Goal: Communication & Community: Connect with others

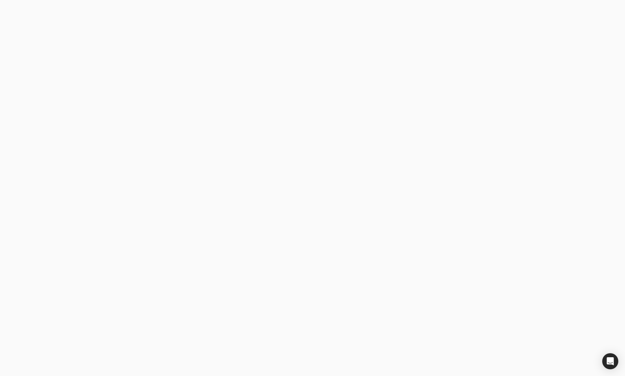
click at [149, 233] on body at bounding box center [312, 188] width 625 height 376
type email "[EMAIL_ADDRESS][DOMAIN_NAME]"
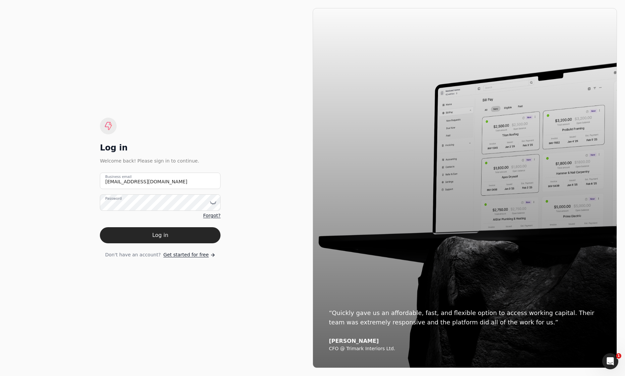
click at [186, 238] on button "Log in" at bounding box center [160, 235] width 121 height 16
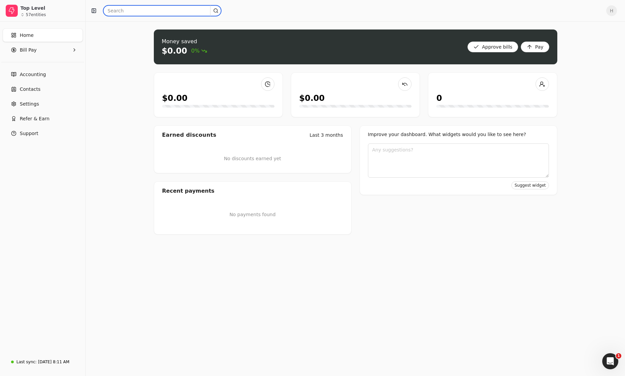
click at [143, 10] on input "text" at bounding box center [162, 10] width 118 height 11
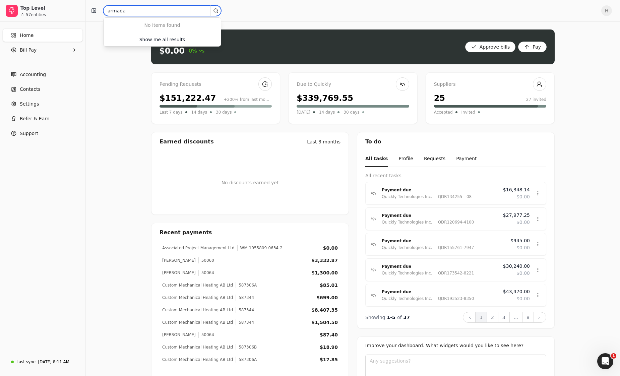
type input "armada"
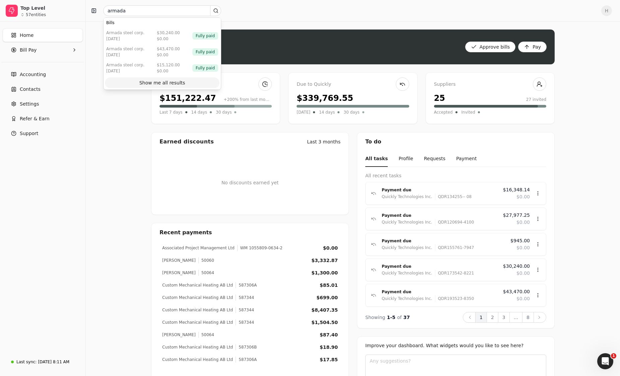
click at [168, 85] on div "Show me all results" at bounding box center [162, 82] width 46 height 7
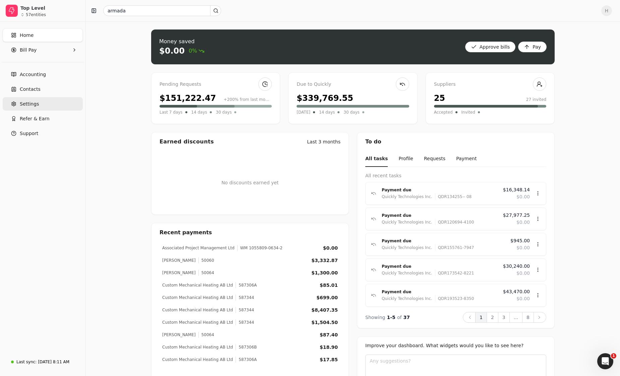
click at [40, 105] on link "Settings" at bounding box center [43, 103] width 80 height 13
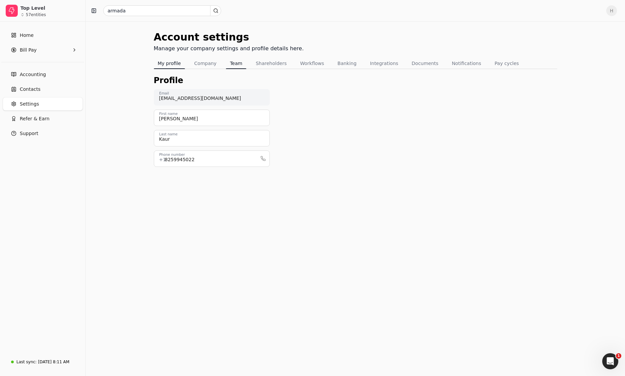
click at [226, 64] on button "Team" at bounding box center [236, 63] width 20 height 11
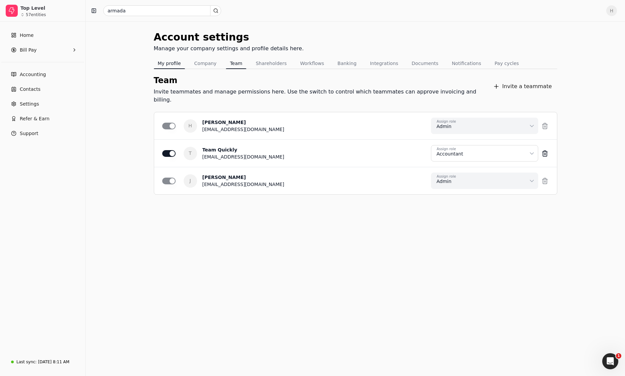
click at [174, 65] on button "My profile" at bounding box center [169, 63] width 31 height 11
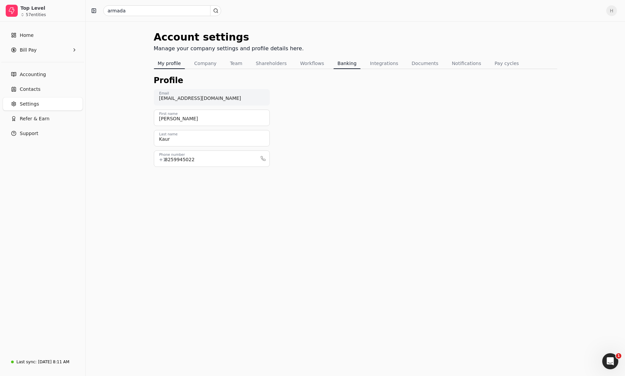
click at [333, 64] on button "Banking" at bounding box center [346, 63] width 27 height 11
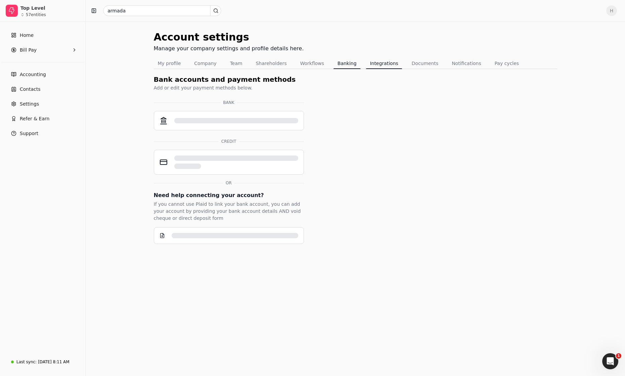
click at [374, 63] on button "Integrations" at bounding box center [384, 63] width 36 height 11
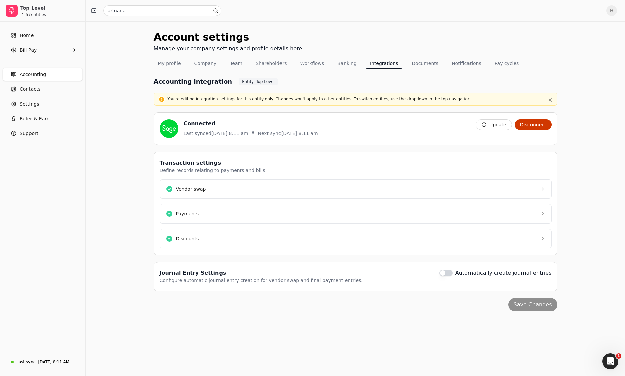
click at [422, 63] on button "Documents" at bounding box center [424, 63] width 35 height 11
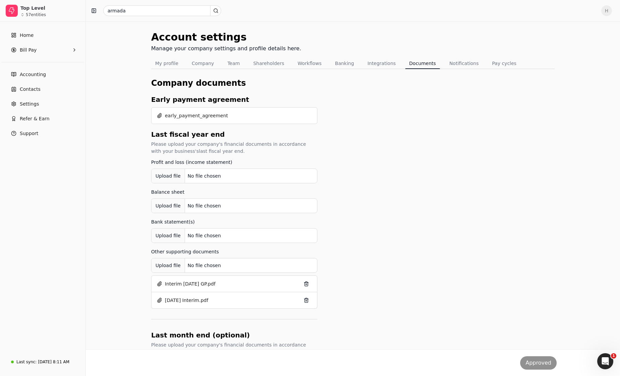
click at [445, 63] on button "Notifications" at bounding box center [464, 63] width 38 height 11
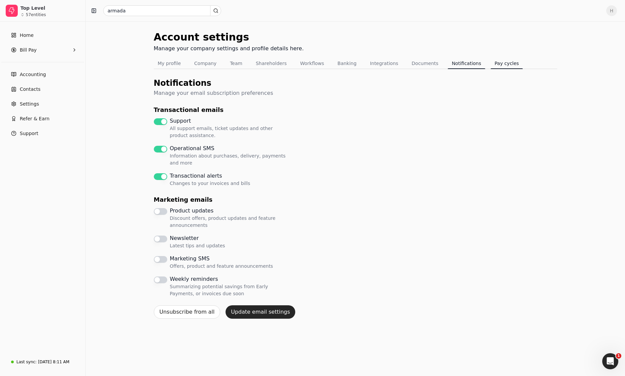
click at [496, 65] on button "Pay cycles" at bounding box center [506, 63] width 32 height 11
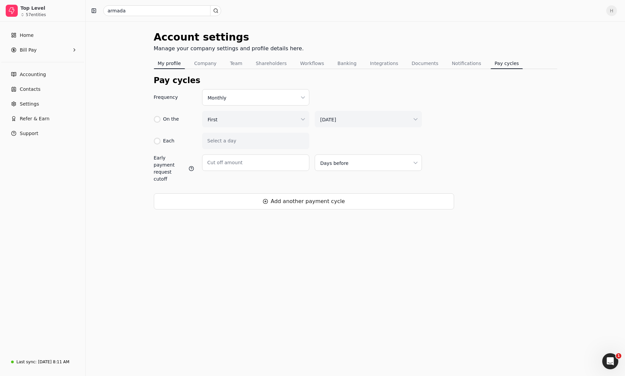
click at [166, 60] on button "My profile" at bounding box center [169, 63] width 31 height 11
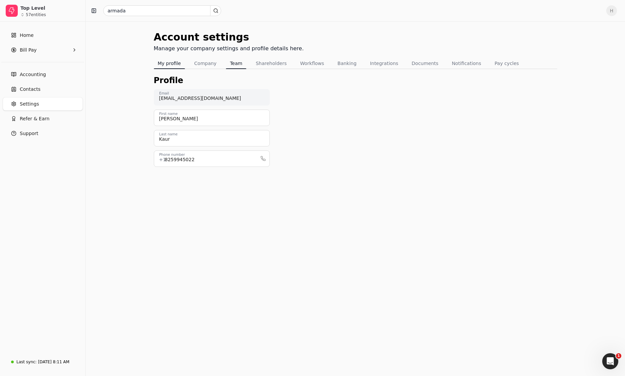
click at [226, 63] on button "Team" at bounding box center [236, 63] width 20 height 11
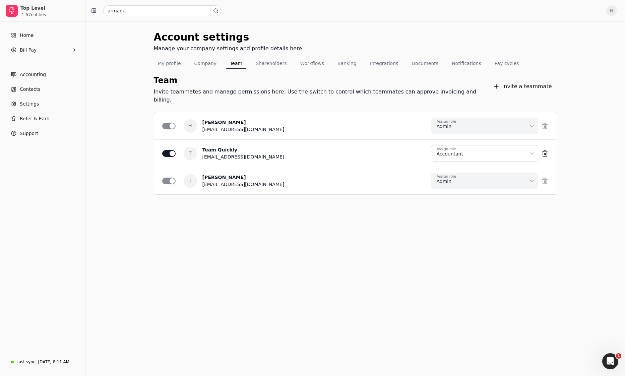
click at [509, 84] on button "Invite a teammate" at bounding box center [522, 86] width 70 height 13
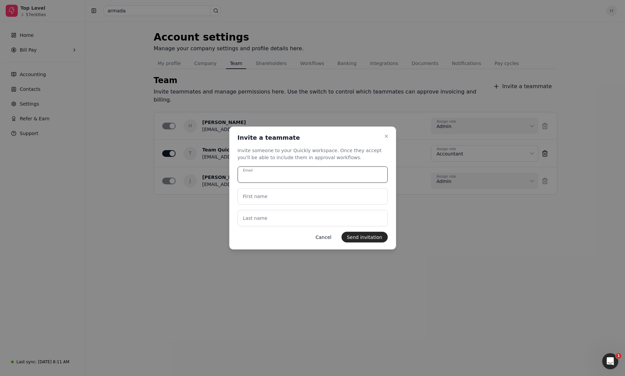
click at [255, 176] on input "Email" at bounding box center [312, 174] width 150 height 16
drag, startPoint x: 300, startPoint y: 172, endPoint x: 182, endPoint y: 163, distance: 118.2
click at [182, 163] on body "Top Level 57 entities Home Bill Pay Accounting Contacts Settings Refer & Earn S…" at bounding box center [312, 188] width 625 height 376
paste input "nguyen@fifthaveproperties.com"
type input "[EMAIL_ADDRESS][DOMAIN_NAME]"
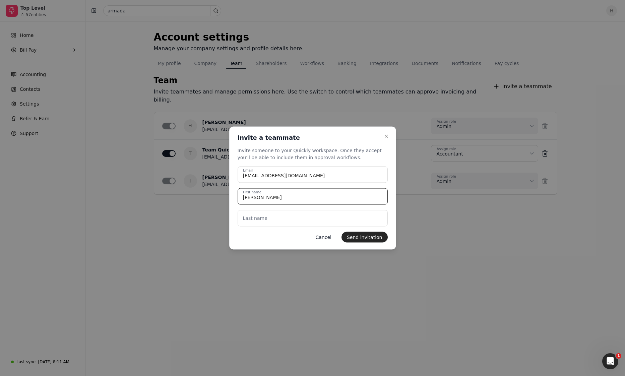
type name "Sandra"
type name "Nguyen"
click at [358, 236] on button "Send invitation" at bounding box center [364, 237] width 46 height 11
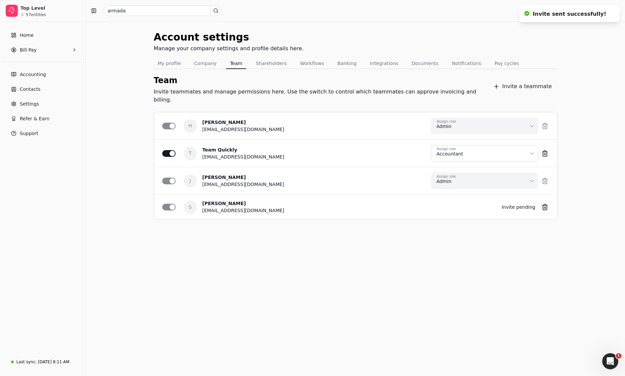
click at [527, 145] on html "Top Level 57 entities Home Bill Pay Accounting Contacts Settings Refer & Earn S…" at bounding box center [312, 188] width 625 height 376
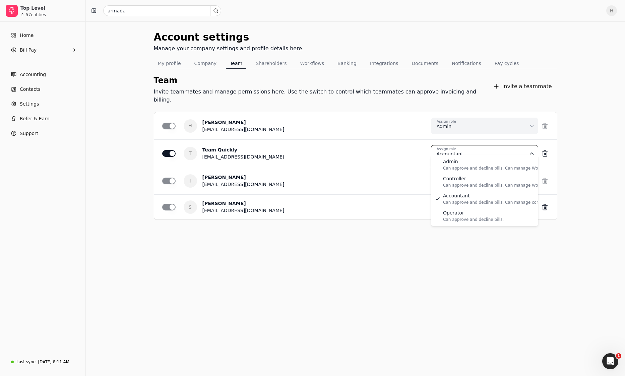
click at [500, 238] on html "Top Level 57 entities Home Bill Pay Accounting Contacts Settings Refer & Earn S…" at bounding box center [312, 188] width 625 height 376
click at [516, 150] on html "Top Level 57 entities Home Bill Pay Accounting Contacts Settings Refer & Earn S…" at bounding box center [312, 188] width 625 height 376
click at [444, 287] on html "Top Level 57 entities Home Bill Pay Accounting Contacts Settings Refer & Earn S…" at bounding box center [312, 188] width 625 height 376
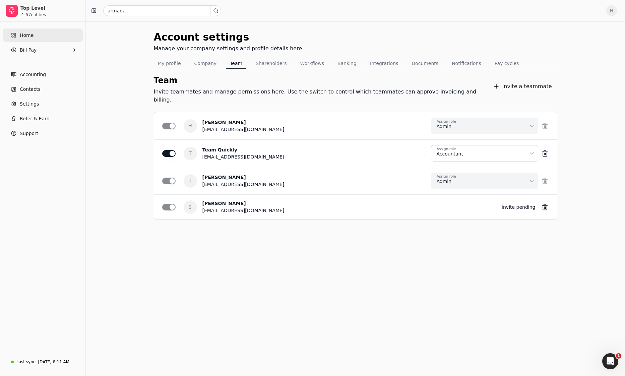
click at [25, 40] on link "Home" at bounding box center [43, 34] width 80 height 13
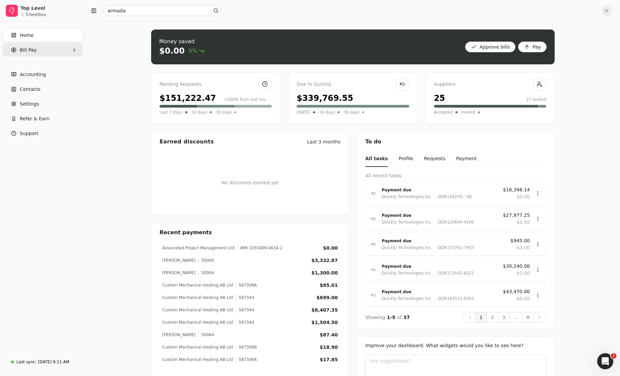
click at [71, 48] on Pay "Bill Pay" at bounding box center [43, 49] width 80 height 13
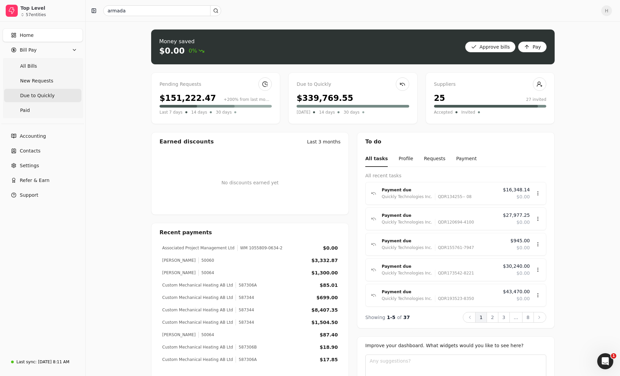
click at [65, 92] on Quickly "Due to Quickly" at bounding box center [42, 95] width 77 height 13
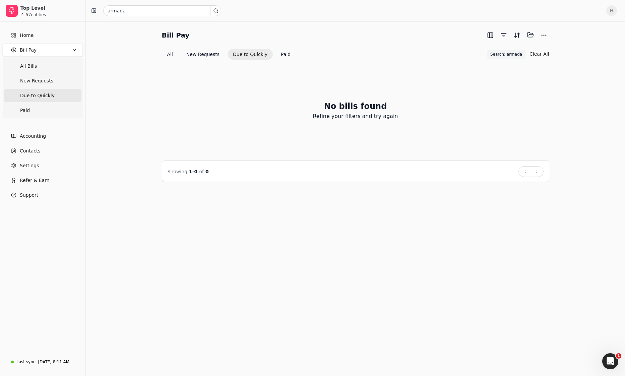
click at [243, 59] on button "Due to Quickly" at bounding box center [249, 54] width 45 height 11
click at [281, 54] on button "Paid" at bounding box center [285, 54] width 20 height 11
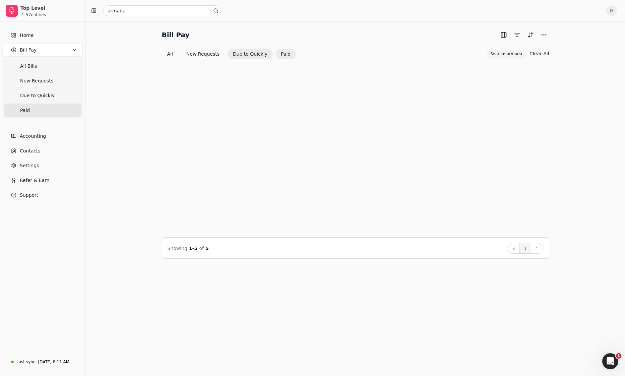
click at [258, 55] on button "Due to Quickly" at bounding box center [249, 54] width 45 height 11
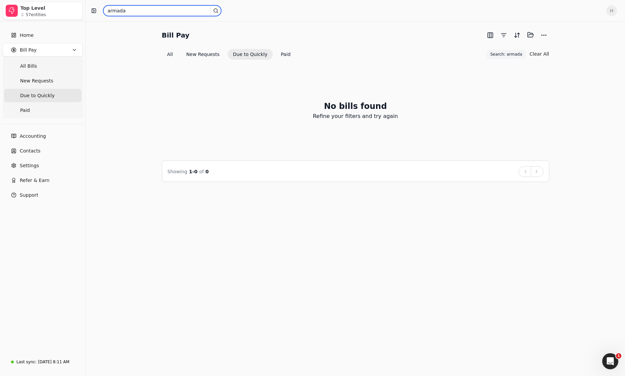
drag, startPoint x: 144, startPoint y: 9, endPoint x: 81, endPoint y: 11, distance: 63.0
click at [81, 11] on div "Top Level 57 entities Home Bill Pay All Bills New Requests Due to Quickly Paid …" at bounding box center [312, 188] width 625 height 376
click at [237, 52] on button "Due to Quickly" at bounding box center [249, 54] width 45 height 11
click at [542, 54] on button "Clear All" at bounding box center [538, 54] width 19 height 11
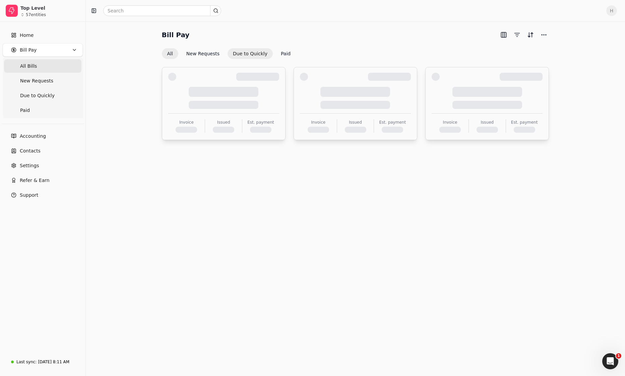
click at [245, 55] on button "Due to Quickly" at bounding box center [249, 53] width 45 height 11
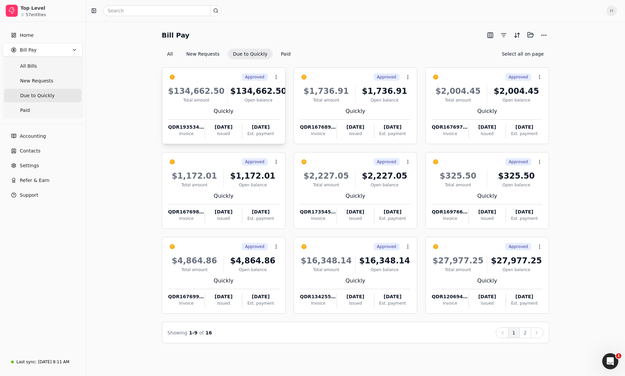
click at [197, 88] on div "$134,662.50" at bounding box center [196, 91] width 57 height 12
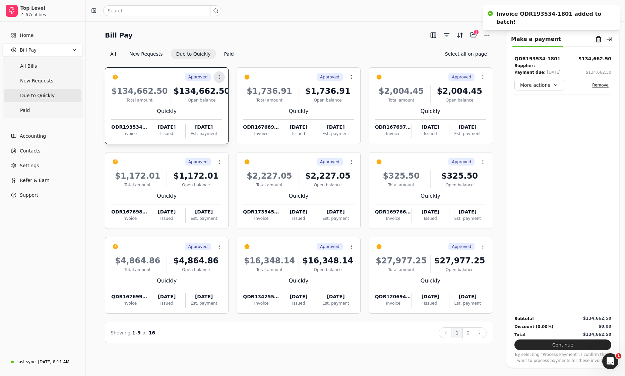
click at [221, 76] on icon at bounding box center [218, 76] width 5 height 5
click at [229, 94] on span "Open" at bounding box center [229, 93] width 12 height 7
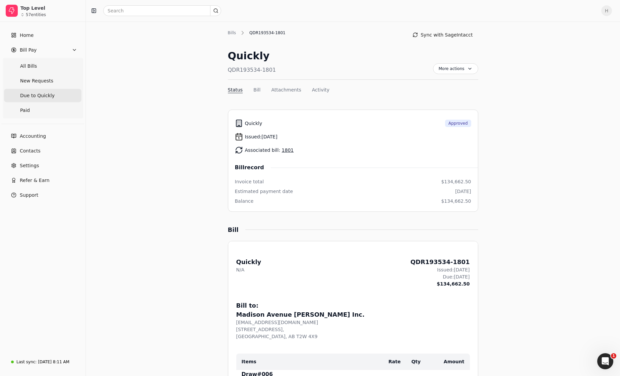
click at [46, 92] on span "Due to Quickly" at bounding box center [37, 95] width 34 height 7
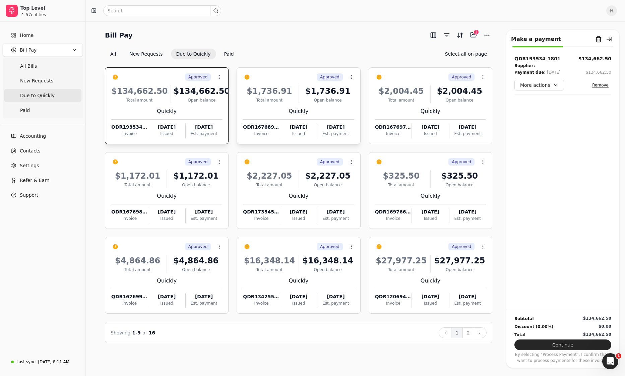
click at [289, 99] on div "Total amount" at bounding box center [269, 100] width 53 height 6
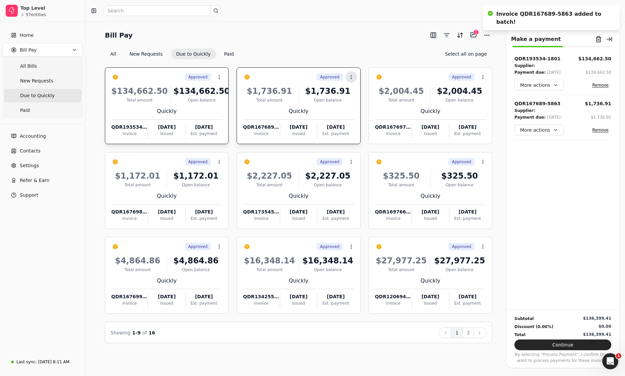
click at [352, 75] on icon at bounding box center [350, 76] width 5 height 5
click at [354, 93] on li "Open" at bounding box center [383, 93] width 82 height 12
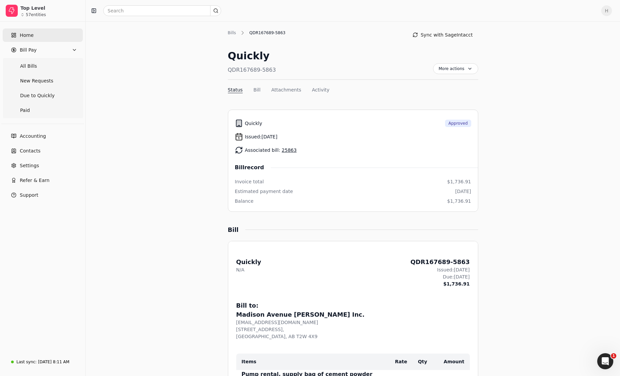
click at [40, 35] on link "Home" at bounding box center [43, 34] width 80 height 13
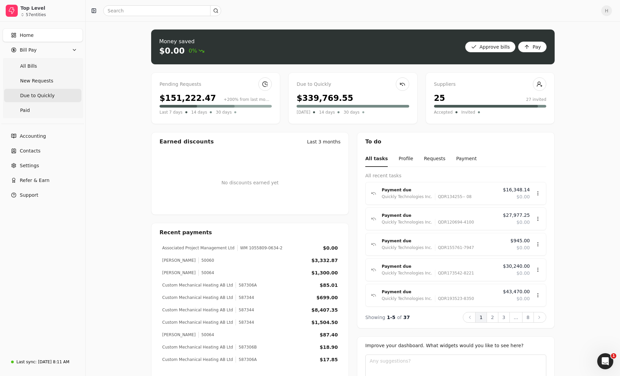
click at [50, 95] on span "Due to Quickly" at bounding box center [37, 95] width 34 height 7
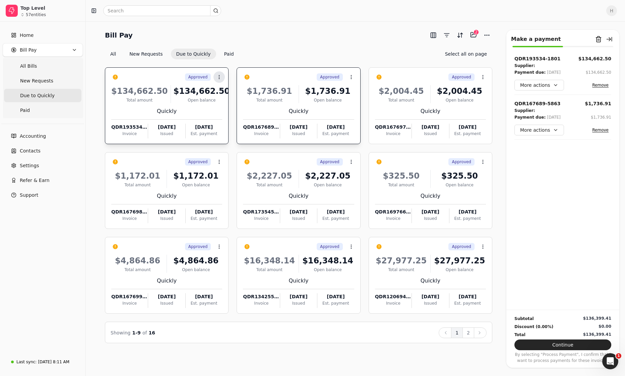
click at [215, 79] on button "Context Menu Button" at bounding box center [218, 76] width 11 height 11
click at [222, 91] on li "Open" at bounding box center [251, 93] width 82 height 12
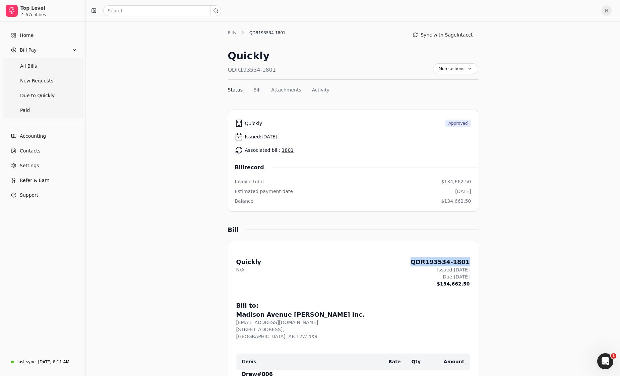
drag, startPoint x: 422, startPoint y: 261, endPoint x: 469, endPoint y: 263, distance: 46.9
click at [469, 263] on div "From: Quickly N/A QDR193534-1801 Issued: Aug 29, 2025 Due: Oct 31, 2025 $134,66…" at bounding box center [352, 272] width 233 height 30
drag, startPoint x: 469, startPoint y: 263, endPoint x: 467, endPoint y: 299, distance: 36.2
click at [33, 36] on link "Home" at bounding box center [43, 34] width 80 height 13
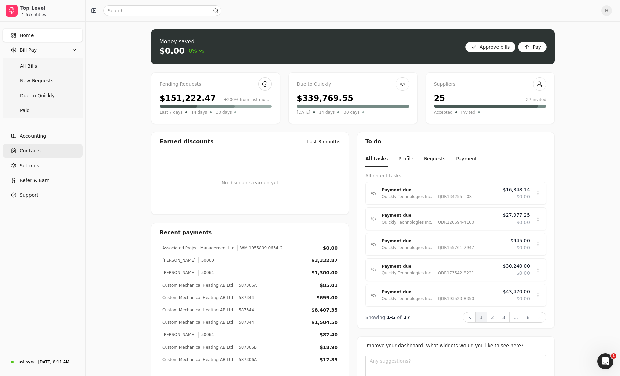
click at [54, 150] on link "Contacts" at bounding box center [43, 150] width 80 height 13
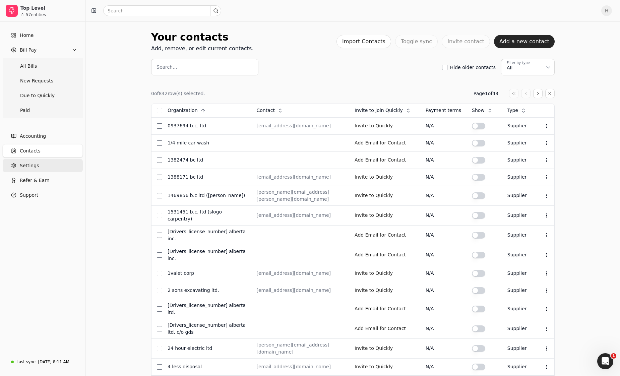
click at [44, 167] on link "Settings" at bounding box center [43, 165] width 80 height 13
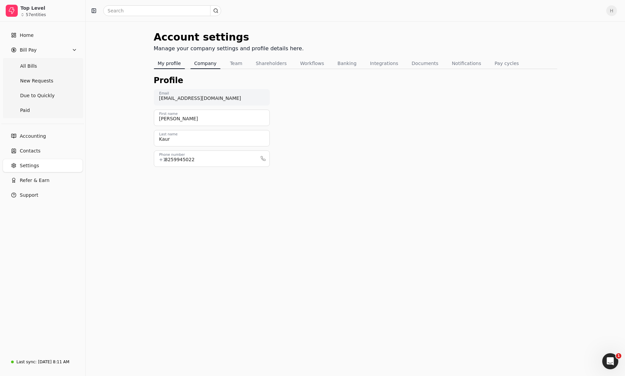
click at [210, 65] on button "Company" at bounding box center [205, 63] width 30 height 11
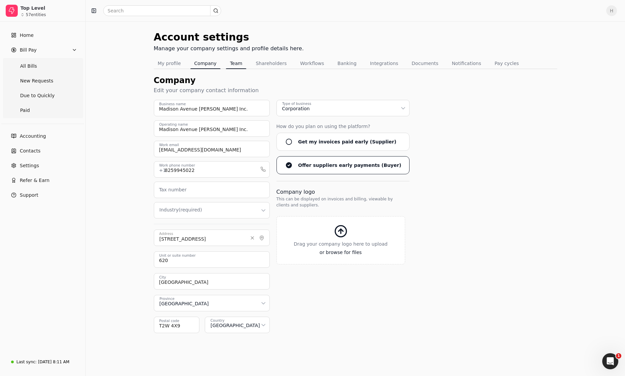
click at [227, 66] on button "Team" at bounding box center [236, 63] width 20 height 11
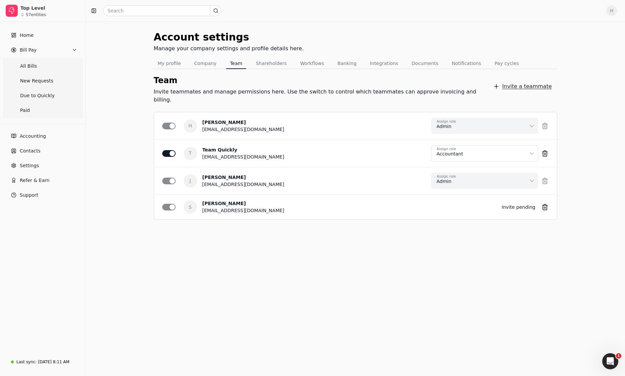
click at [528, 80] on button "Invite a teammate" at bounding box center [522, 86] width 70 height 13
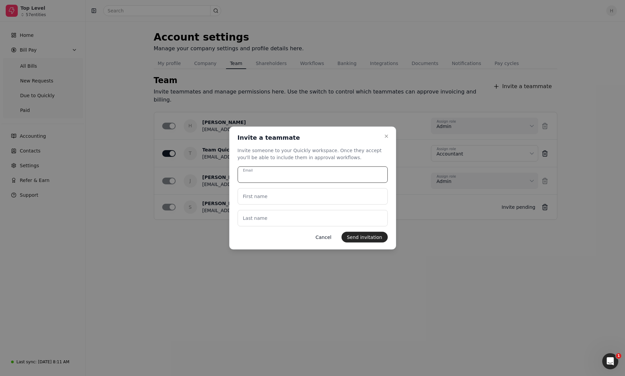
click at [282, 171] on input "Email" at bounding box center [312, 174] width 150 height 16
type input "[EMAIL_ADDRESS][DOMAIN_NAME]"
type name "Ciara"
type name "Agozar"
click at [371, 243] on div "Close Invite a teammate Invite a teammate Invite someone to your Quickly worksp…" at bounding box center [312, 188] width 167 height 123
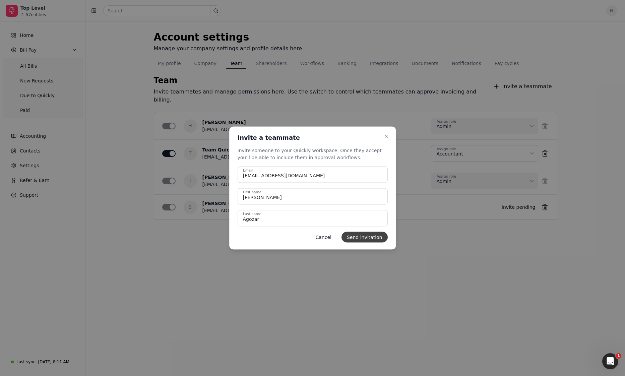
click at [370, 237] on button "Send invitation" at bounding box center [364, 237] width 46 height 11
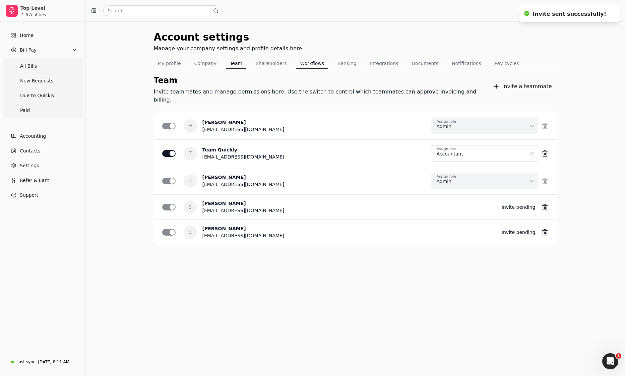
click at [313, 65] on button "Workflows" at bounding box center [312, 63] width 32 height 11
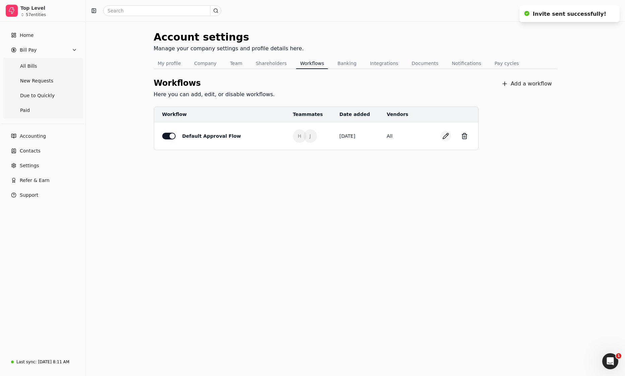
click at [441, 135] on button "button" at bounding box center [445, 136] width 11 height 11
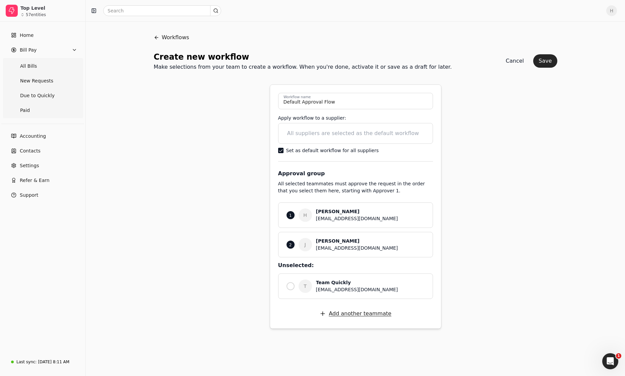
click at [339, 315] on button "Add another teammate" at bounding box center [355, 313] width 83 height 13
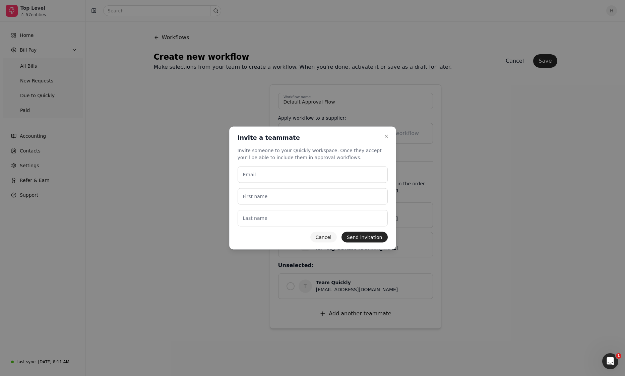
click at [328, 235] on button "Cancel" at bounding box center [323, 237] width 26 height 11
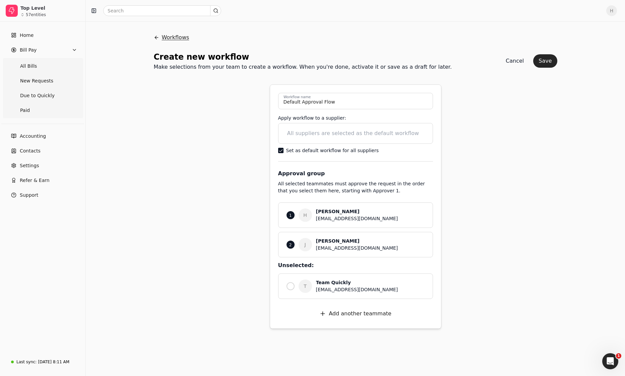
click at [171, 40] on button "Workflows" at bounding box center [171, 37] width 35 height 16
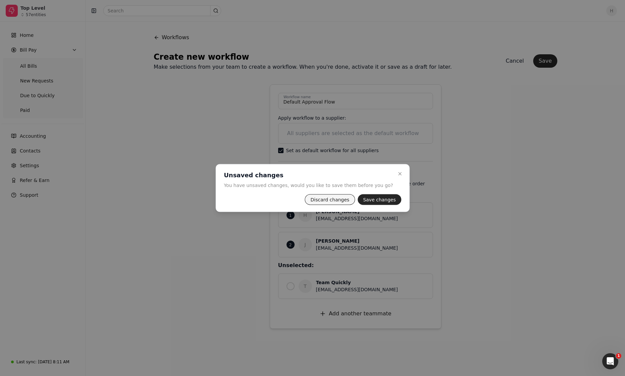
click at [332, 201] on button "Discard changes" at bounding box center [329, 199] width 50 height 11
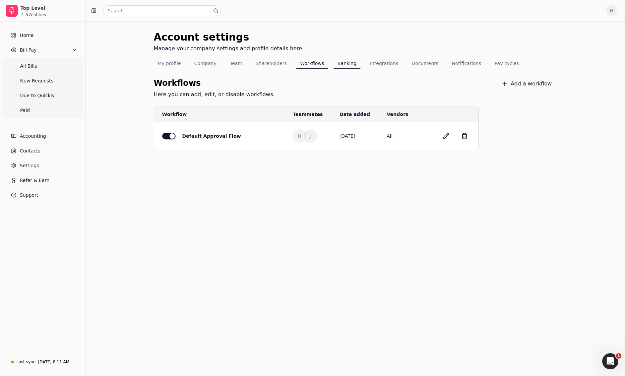
click at [337, 65] on button "Banking" at bounding box center [346, 63] width 27 height 11
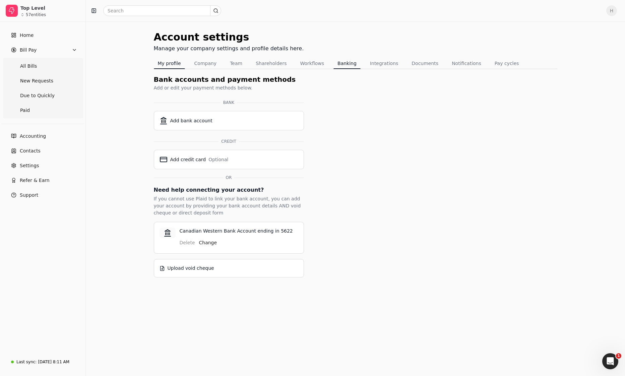
click at [166, 66] on button "My profile" at bounding box center [169, 63] width 31 height 11
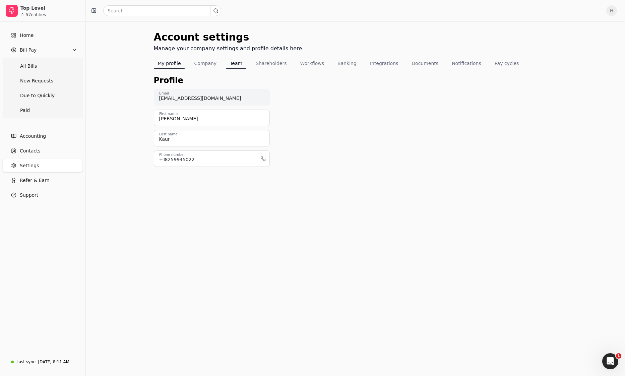
click at [234, 66] on button "Team" at bounding box center [236, 63] width 20 height 11
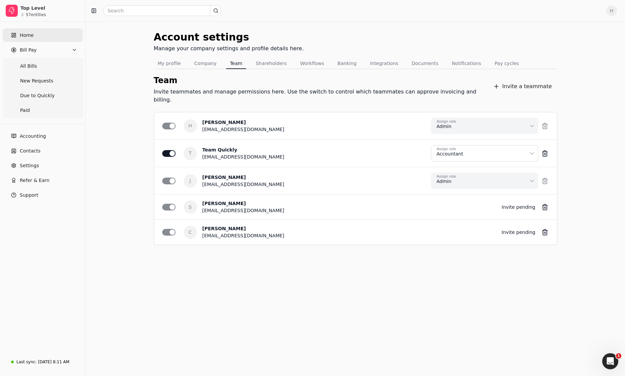
click at [26, 34] on span "Home" at bounding box center [27, 35] width 14 height 7
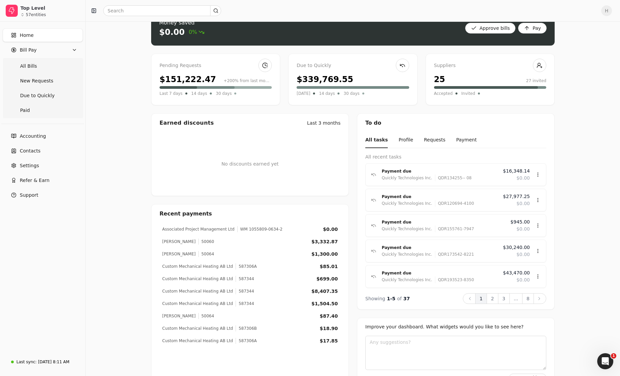
scroll to position [38, 0]
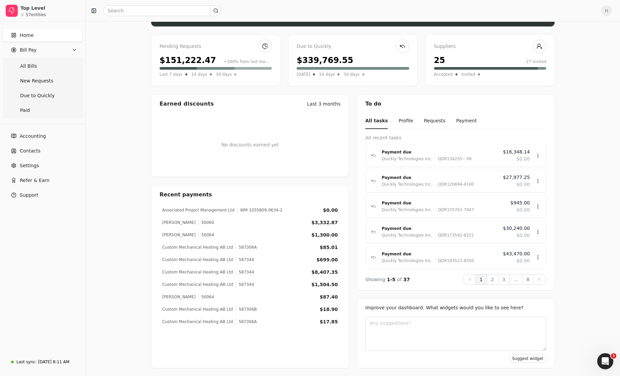
click at [613, 17] on div "H" at bounding box center [353, 10] width 534 height 21
click at [612, 14] on span "H" at bounding box center [606, 10] width 11 height 11
click at [30, 165] on span "Settings" at bounding box center [29, 165] width 19 height 7
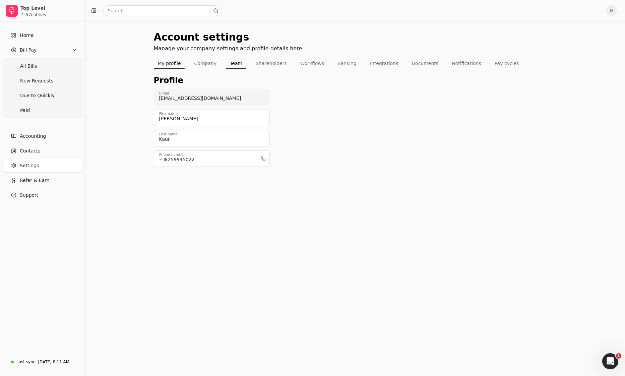
click at [232, 59] on button "Team" at bounding box center [236, 63] width 20 height 11
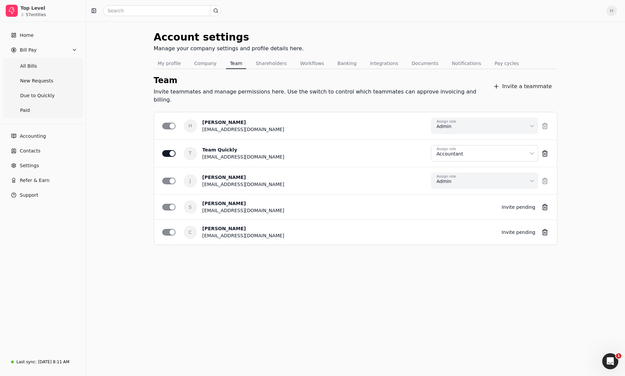
click at [456, 274] on div "Account settings Manage your company settings and profile details here. My prof…" at bounding box center [355, 198] width 539 height 354
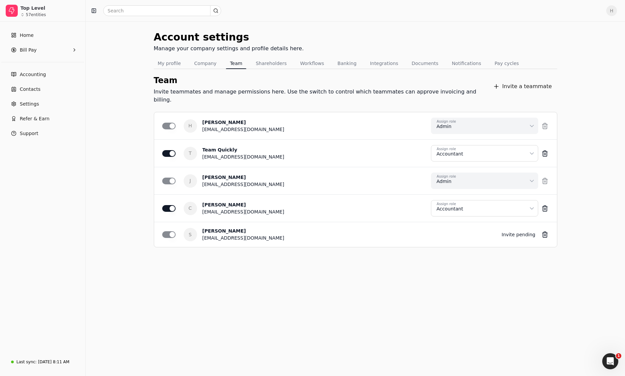
click at [499, 202] on html "Top Level 57 entities Home Bill Pay Accounting Contacts Settings Refer & Earn S…" at bounding box center [312, 188] width 625 height 376
click at [529, 358] on button "Save" at bounding box center [534, 363] width 24 height 13
click at [29, 30] on link "Home" at bounding box center [43, 34] width 80 height 13
